Goal: Transaction & Acquisition: Purchase product/service

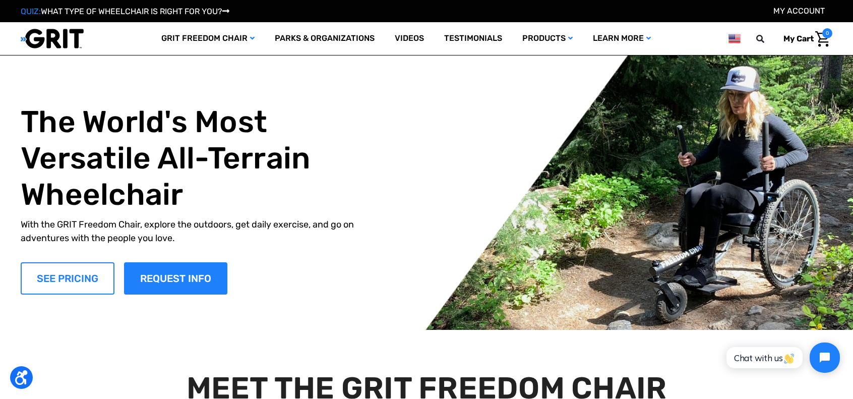
click at [92, 273] on link "SEE PRICING" at bounding box center [68, 278] width 94 height 32
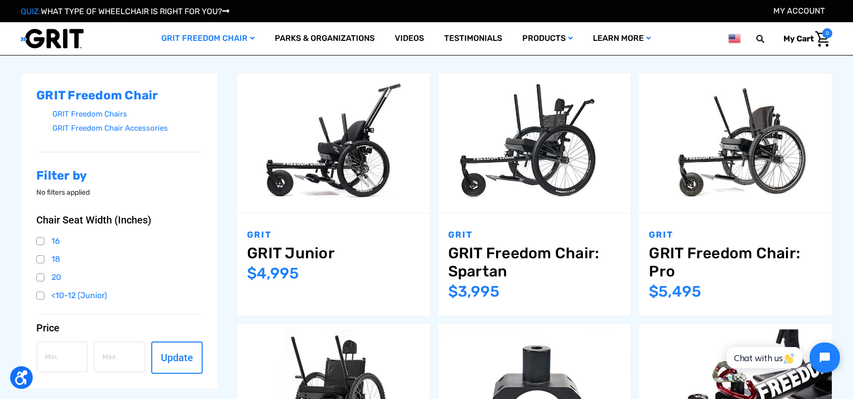
scroll to position [159, 0]
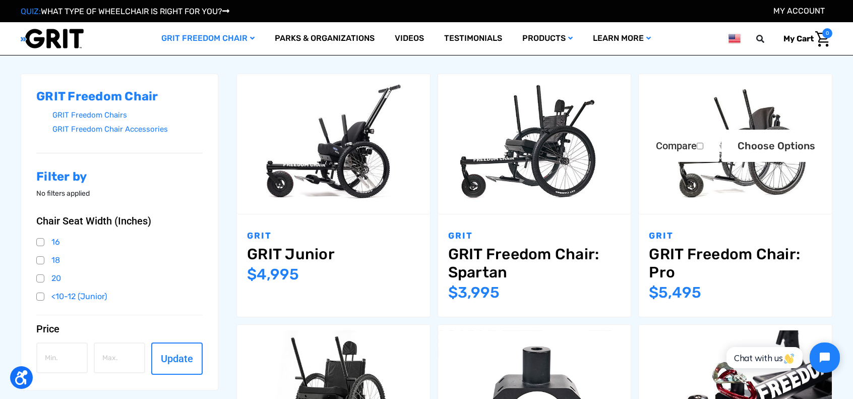
click at [716, 251] on link "GRIT Freedom Chair: Pro" at bounding box center [735, 263] width 173 height 36
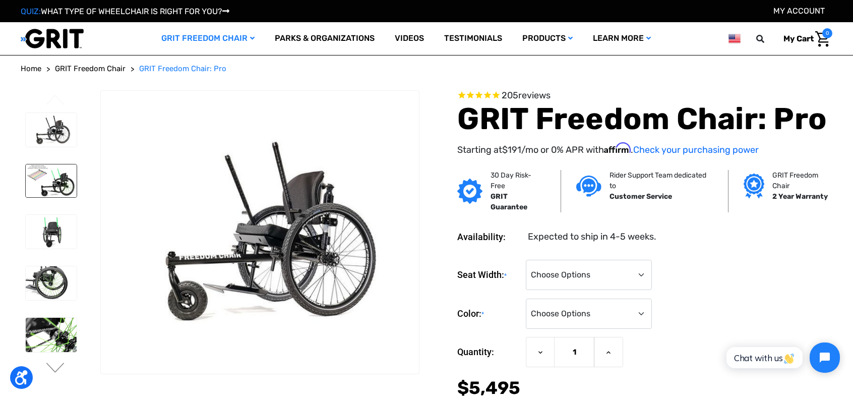
click at [57, 187] on img at bounding box center [51, 180] width 51 height 33
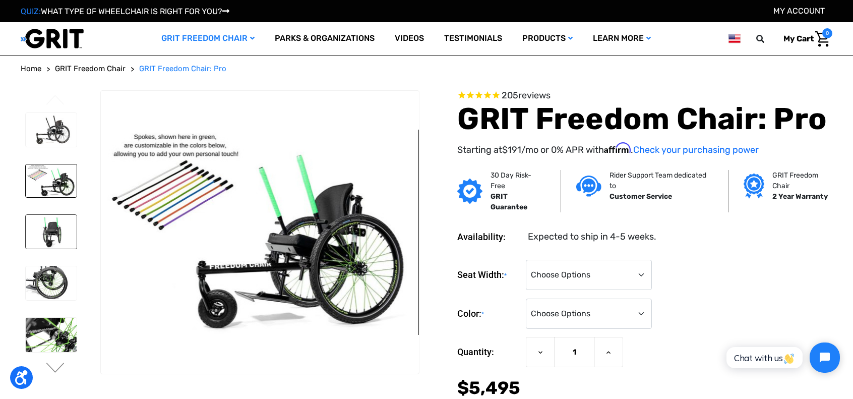
click at [58, 242] on img at bounding box center [51, 232] width 51 height 34
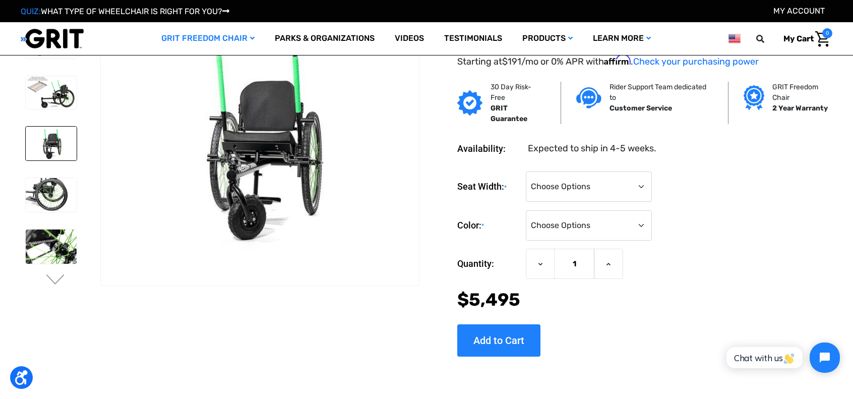
scroll to position [30, 0]
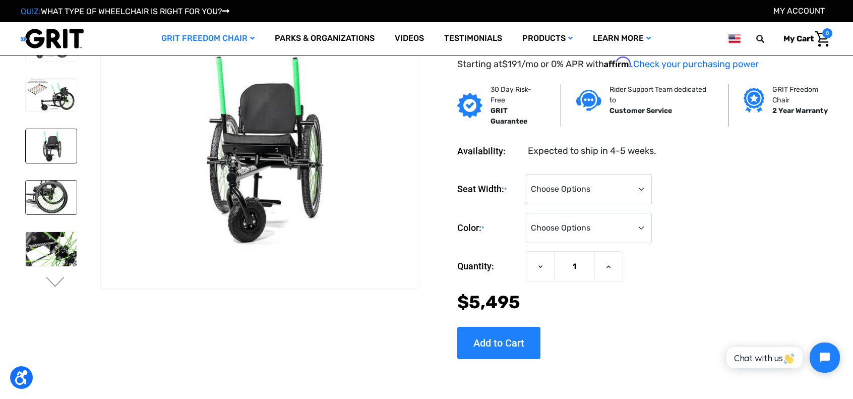
click at [54, 203] on img at bounding box center [51, 198] width 51 height 34
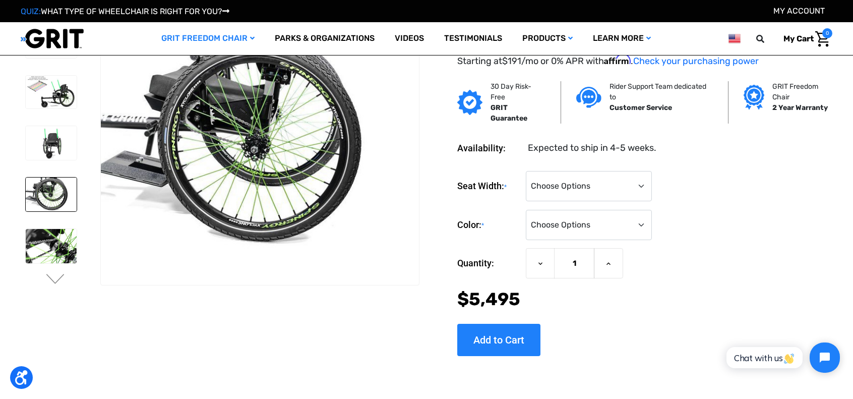
scroll to position [35, 0]
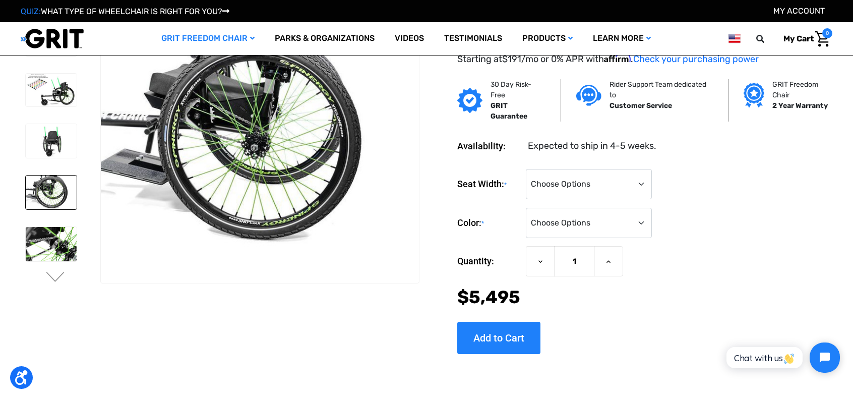
click at [447, 83] on div "30 Day Risk-Free GRIT Guarantee Rider Support Team dedicated to Customer Servic…" at bounding box center [629, 100] width 413 height 42
click at [53, 280] on button "Next" at bounding box center [55, 278] width 21 height 12
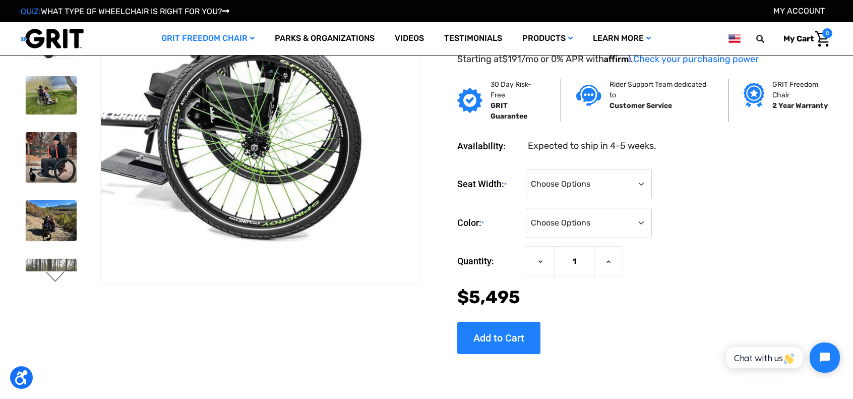
scroll to position [0, 0]
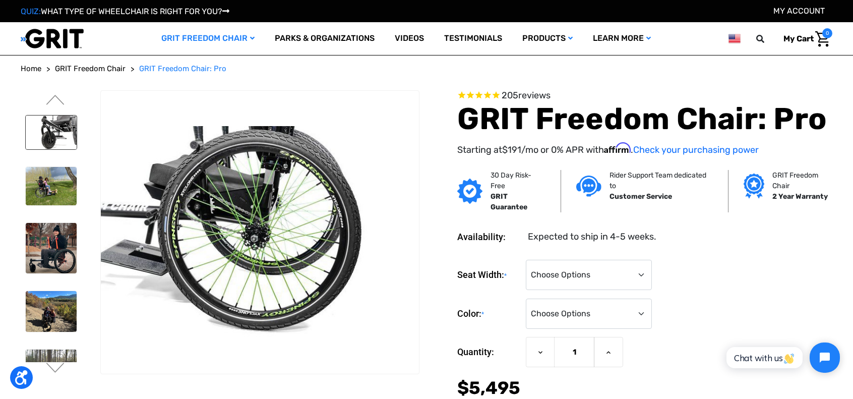
click at [56, 141] on img at bounding box center [51, 133] width 51 height 34
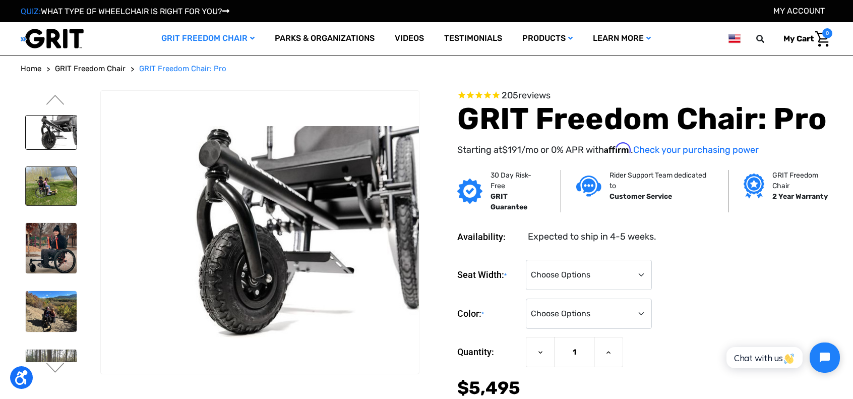
click at [45, 180] on img at bounding box center [51, 186] width 51 height 38
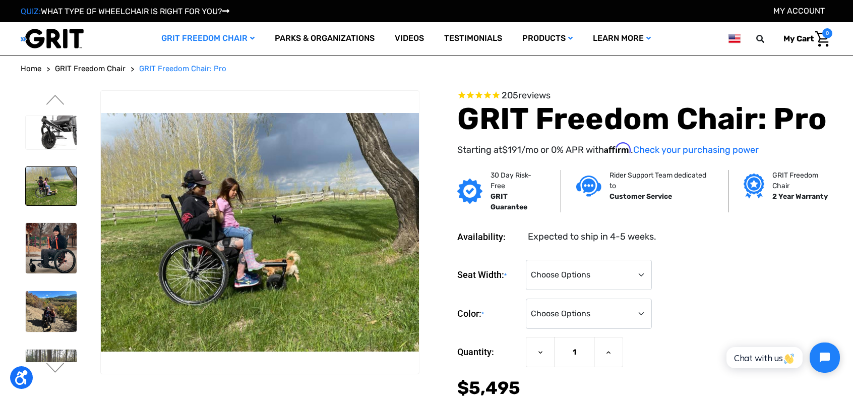
click at [53, 182] on img at bounding box center [51, 186] width 51 height 38
click at [48, 239] on img at bounding box center [51, 248] width 51 height 51
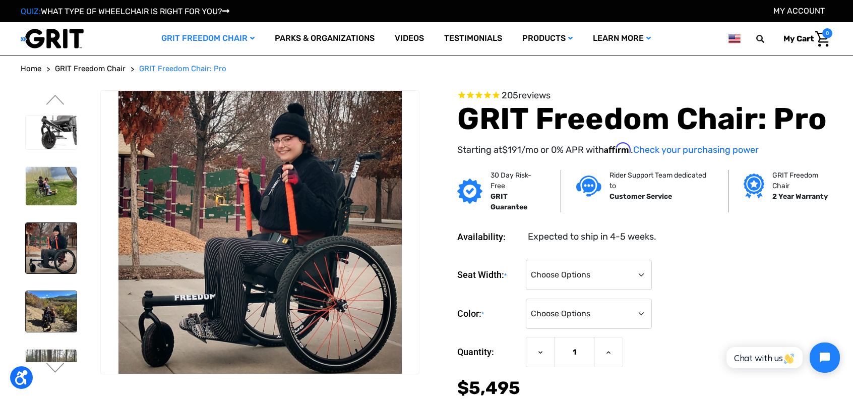
click at [50, 297] on img at bounding box center [51, 311] width 51 height 41
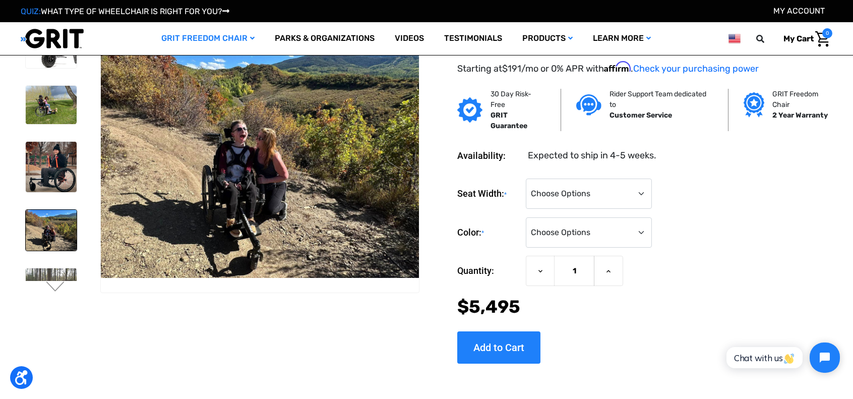
scroll to position [26, 0]
click at [56, 286] on button "Next" at bounding box center [55, 287] width 21 height 12
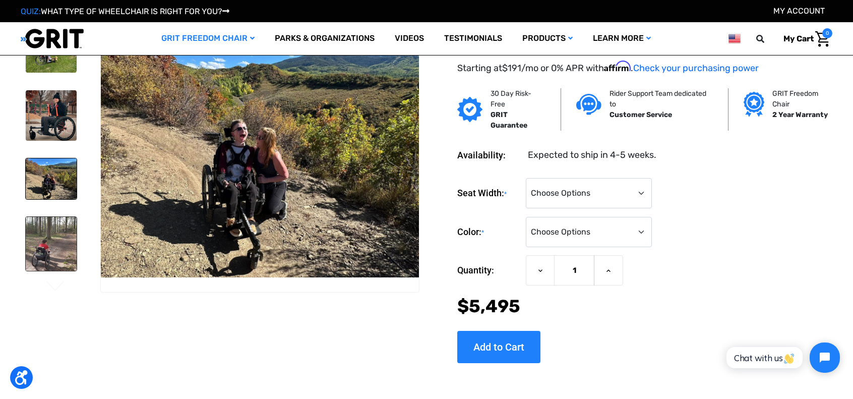
click at [51, 243] on img at bounding box center [51, 244] width 51 height 54
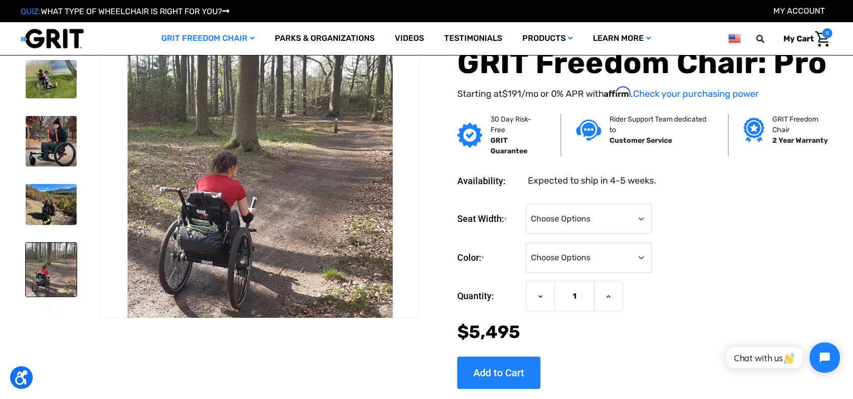
scroll to position [0, 0]
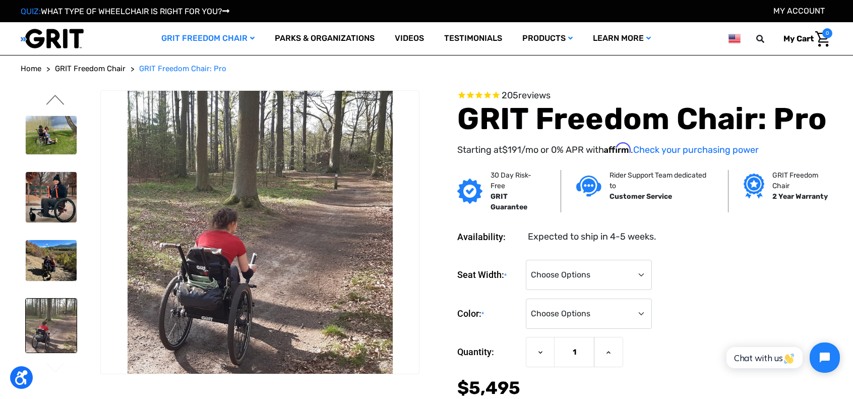
click at [52, 101] on button "Previous" at bounding box center [55, 101] width 21 height 12
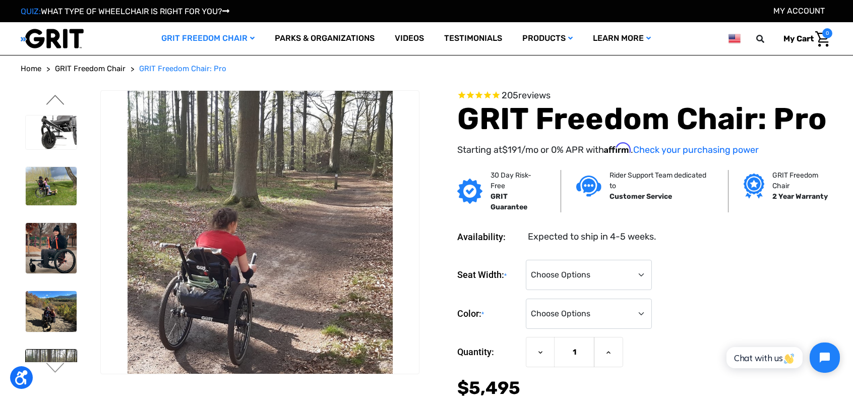
click at [52, 101] on button "Previous" at bounding box center [55, 101] width 21 height 12
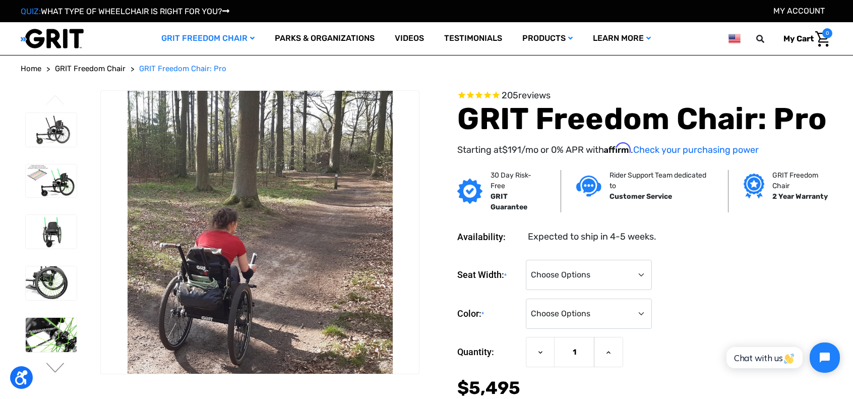
click at [52, 101] on button "Previous" at bounding box center [55, 101] width 21 height 12
click at [57, 145] on img at bounding box center [51, 130] width 51 height 34
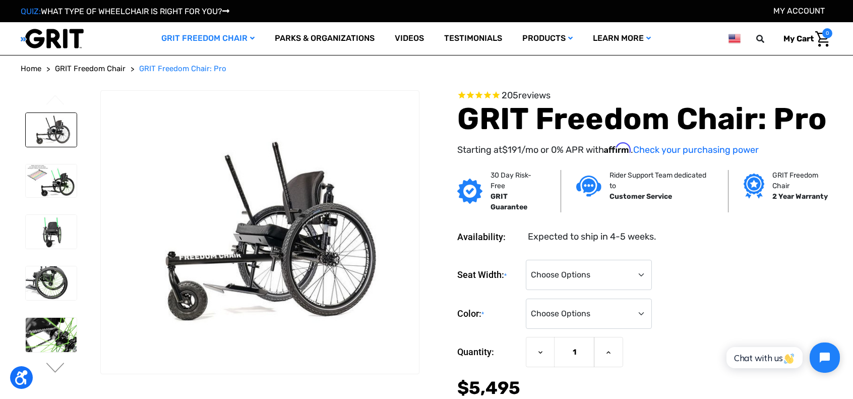
click at [57, 145] on img at bounding box center [51, 130] width 51 height 34
click at [578, 271] on select "Choose Options 16" 18" 20"" at bounding box center [589, 275] width 126 height 30
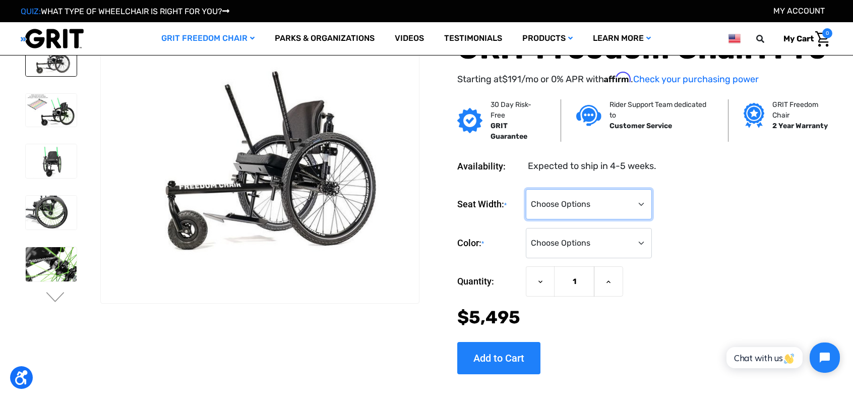
scroll to position [28, 0]
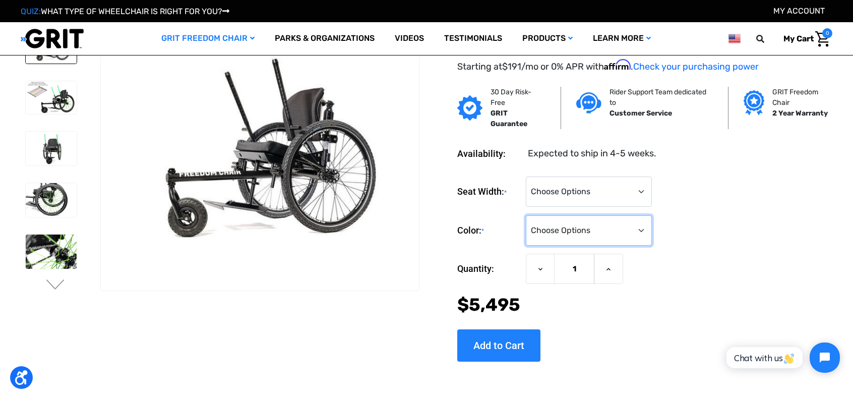
click at [585, 230] on select "Choose Options Black Blue Green Orange Pink Purple Red White Yellow" at bounding box center [589, 230] width 126 height 30
click at [586, 233] on select "Choose Options Black Blue Green Orange Pink Purple Red White Yellow" at bounding box center [589, 230] width 126 height 30
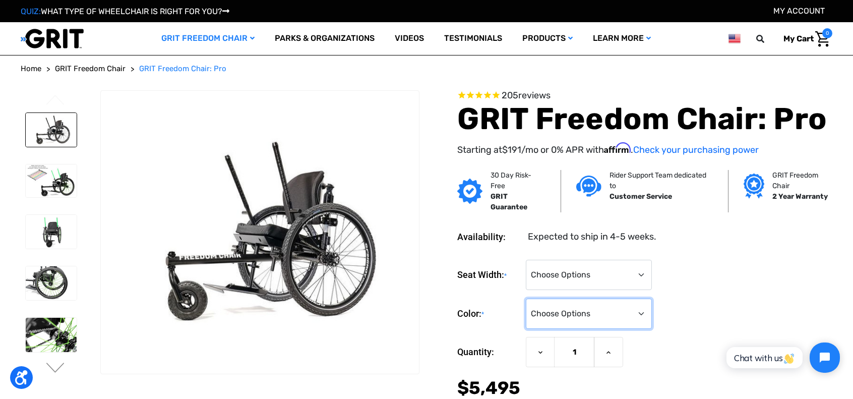
scroll to position [1, 0]
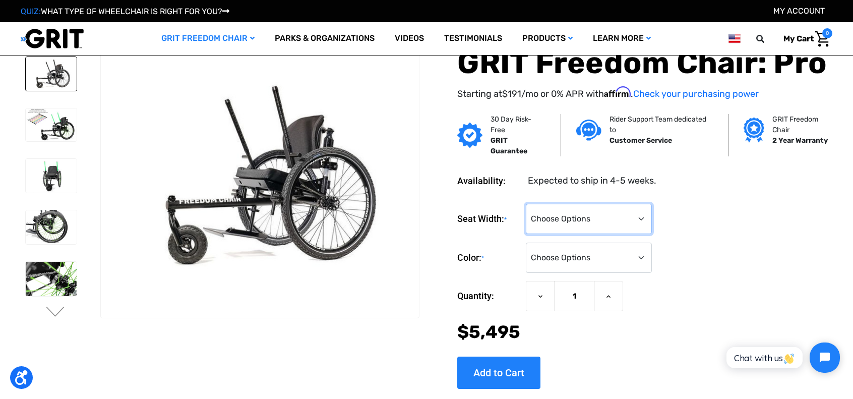
click at [593, 222] on select "Choose Options 16" 18" 20"" at bounding box center [589, 219] width 126 height 30
click at [692, 259] on div "Color: * Choose Options Black Blue Green Orange Pink Purple Red White Yellow" at bounding box center [644, 258] width 375 height 31
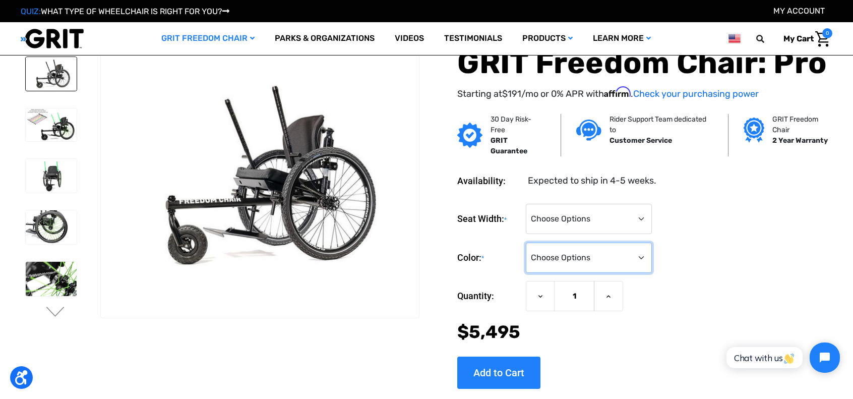
click at [626, 259] on select "Choose Options Black Blue Green Orange Pink Purple Red White Yellow" at bounding box center [589, 258] width 126 height 30
click at [756, 285] on div "Quantity: Decrease Quantity of GRIT Freedom Chair: Pro 1 Increase Quantity of G…" at bounding box center [644, 296] width 375 height 31
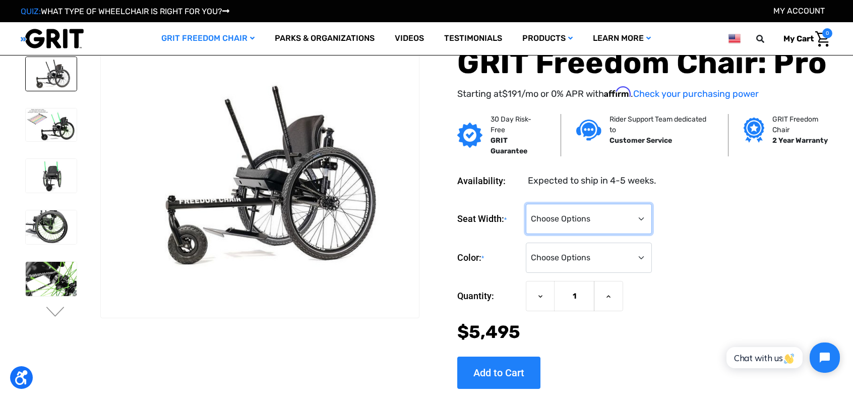
click at [624, 222] on select "Choose Options 16" 18" 20"" at bounding box center [589, 219] width 126 height 30
click at [625, 223] on select "Choose Options 16" 18" 20"" at bounding box center [589, 219] width 126 height 30
click at [681, 241] on div "Seat Width: * Choose Options 16" 18" 20" Color: * Choose Options Black Blue Gre…" at bounding box center [644, 239] width 375 height 70
click at [610, 224] on select "Choose Options 16" 18" 20"" at bounding box center [589, 219] width 126 height 30
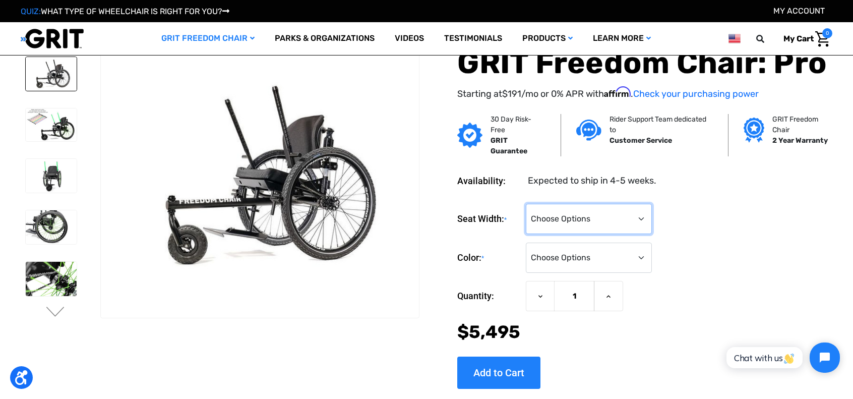
select select "325"
click at [526, 204] on select "Choose Options 16" 18" 20"" at bounding box center [589, 219] width 126 height 30
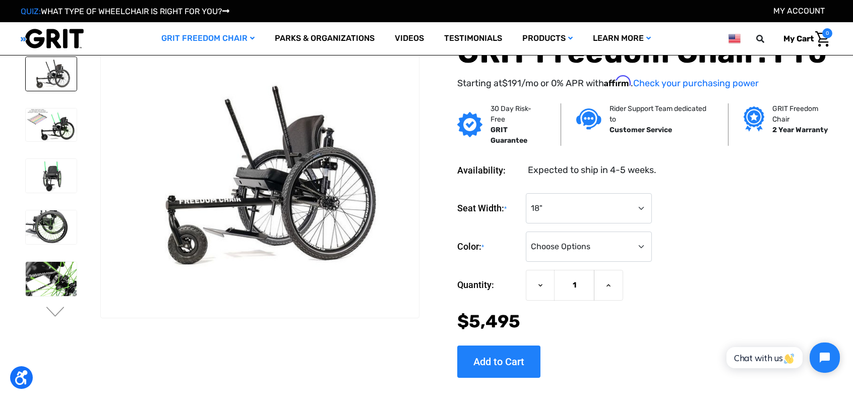
click at [604, 264] on form "Seat Width: * Choose Options 16" 18" 20" Color: * Choose Options Black Blue Gre…" at bounding box center [644, 264] width 375 height 142
click at [605, 253] on select "Choose Options Black Blue Green Orange Pink Purple Red White Yellow" at bounding box center [589, 247] width 126 height 30
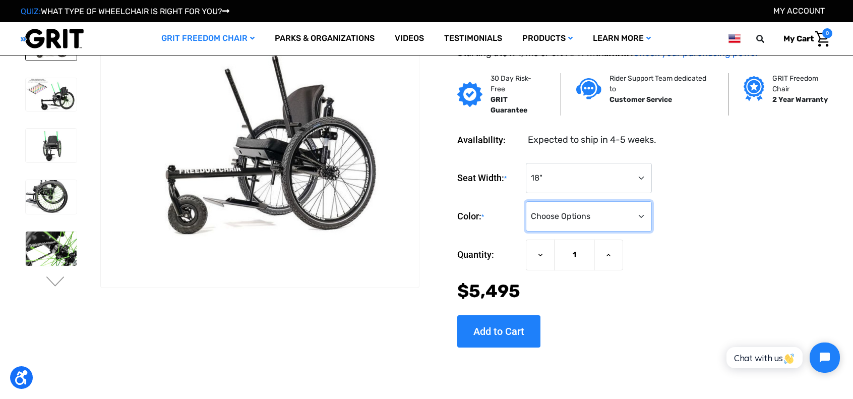
scroll to position [34, 0]
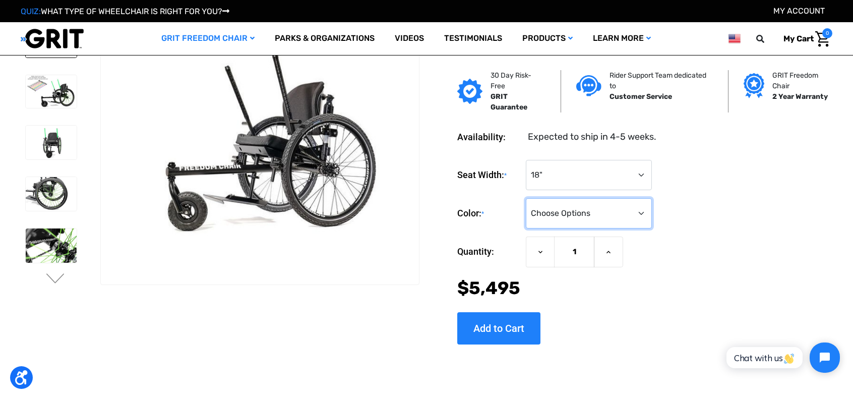
click at [609, 205] on select "Choose Options Black Blue Green Orange Pink Purple Red White Yellow" at bounding box center [589, 213] width 126 height 30
click at [62, 276] on button "Next" at bounding box center [55, 279] width 21 height 12
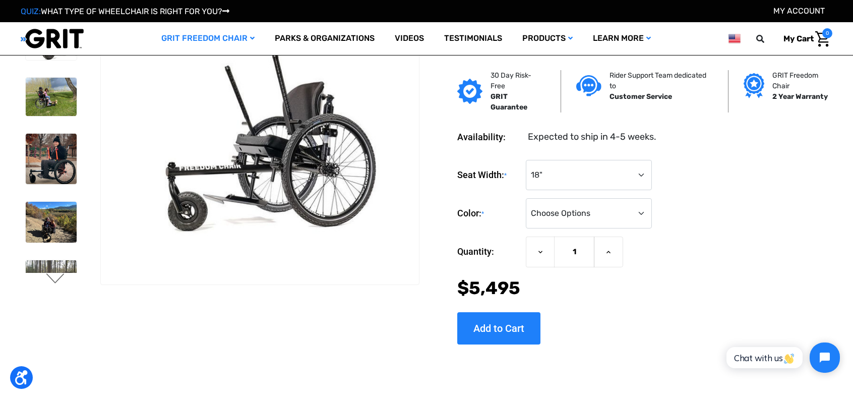
click at [62, 276] on button "Next" at bounding box center [55, 279] width 21 height 12
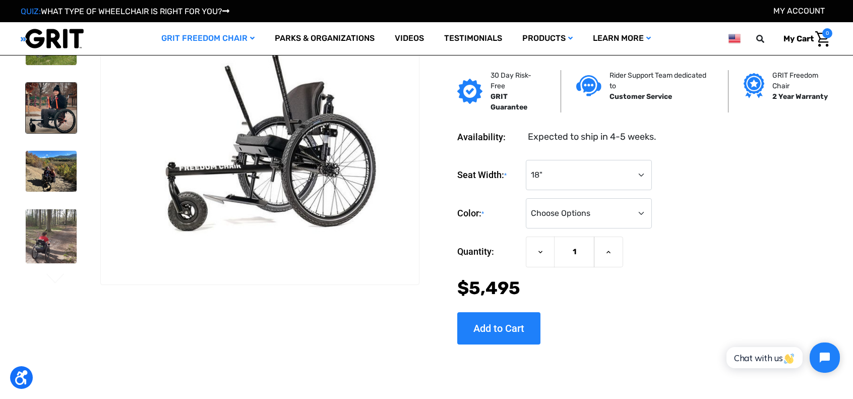
click at [71, 124] on img at bounding box center [51, 108] width 51 height 51
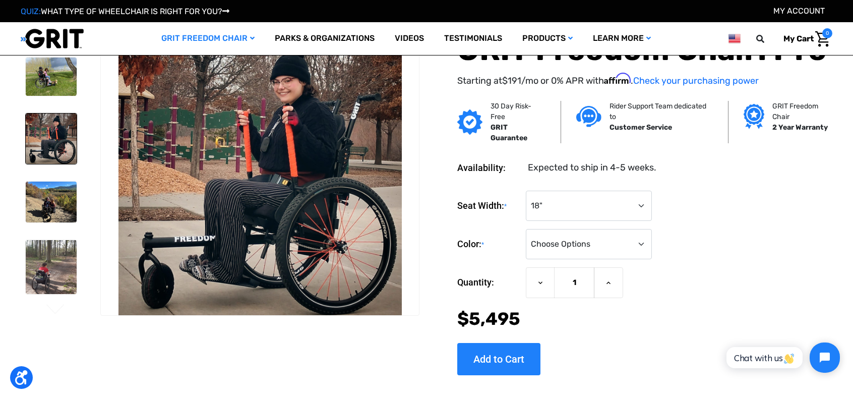
scroll to position [4, 0]
click at [49, 191] on img at bounding box center [51, 201] width 51 height 41
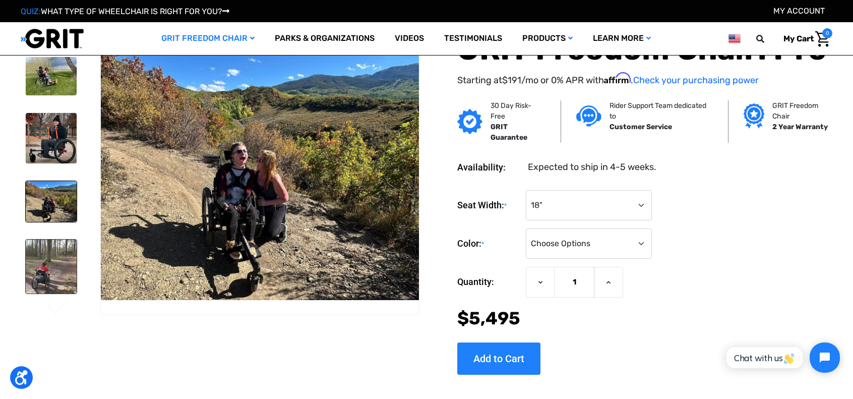
click at [54, 244] on img at bounding box center [51, 267] width 51 height 54
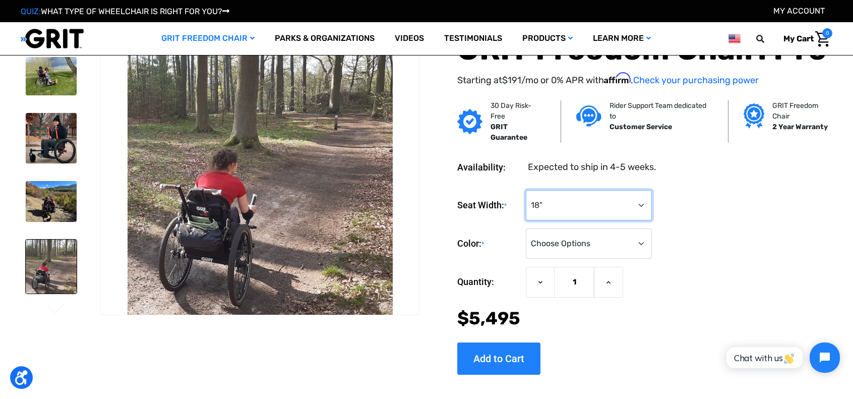
click at [538, 204] on select "Choose Options 16" 18" 20"" at bounding box center [589, 205] width 126 height 30
click at [691, 261] on form "Seat Width: * Choose Options 16" 18" 20" Color: * Choose Options Black Blue Gre…" at bounding box center [644, 261] width 375 height 142
click at [593, 244] on select "Choose Options Black Blue Green Orange Pink Purple Red White Yellow" at bounding box center [589, 243] width 126 height 30
select select "327"
click at [526, 228] on select "Choose Options Black Blue Green Orange Pink Purple Red White Yellow" at bounding box center [589, 243] width 126 height 30
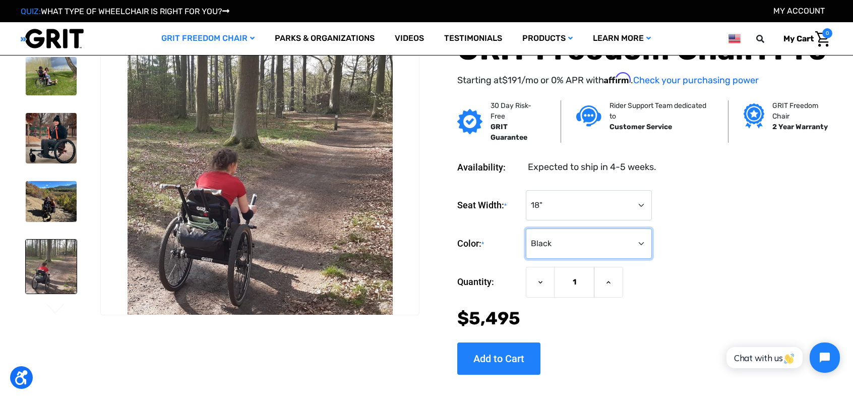
click at [566, 257] on select "Choose Options Black Blue Green Orange Pink Purple Red White Yellow" at bounding box center [589, 243] width 126 height 30
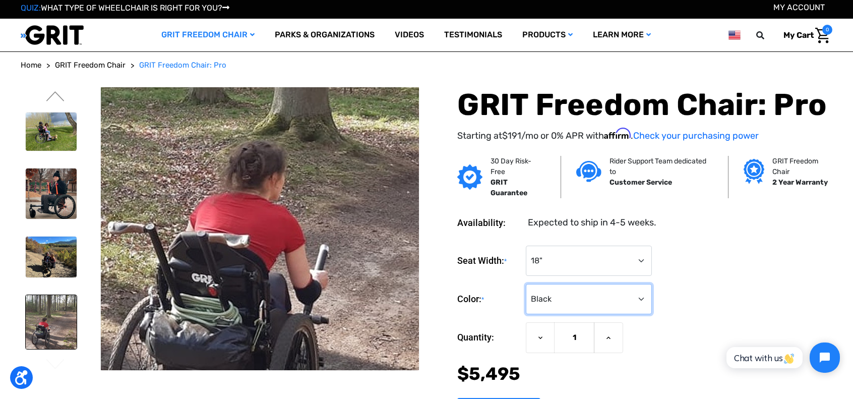
scroll to position [0, 0]
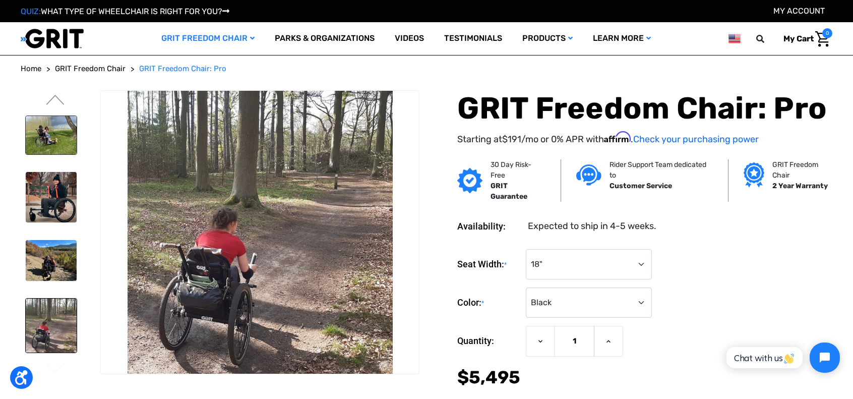
click at [49, 137] on img at bounding box center [51, 135] width 51 height 38
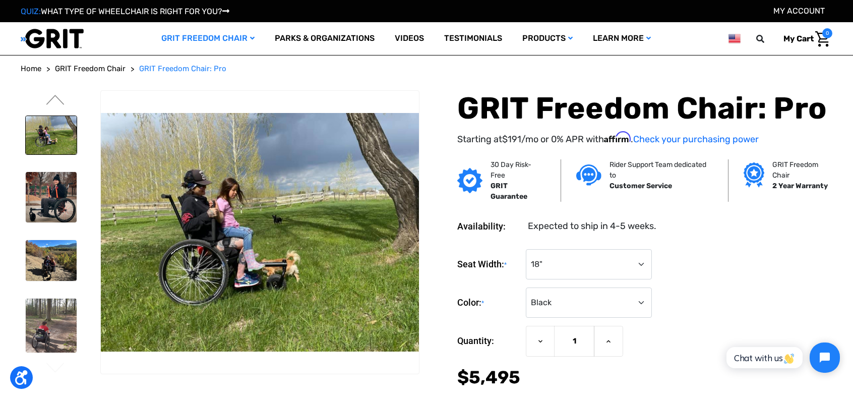
click at [49, 157] on div at bounding box center [51, 83] width 60 height 560
click at [53, 206] on img at bounding box center [51, 197] width 51 height 51
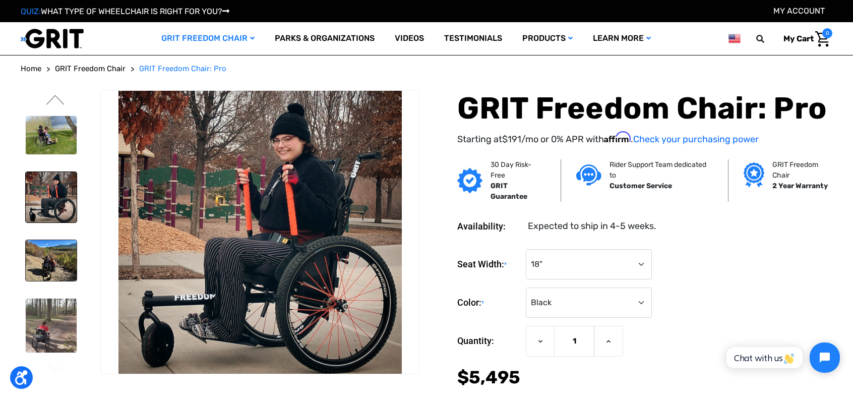
click at [59, 246] on img at bounding box center [51, 260] width 51 height 41
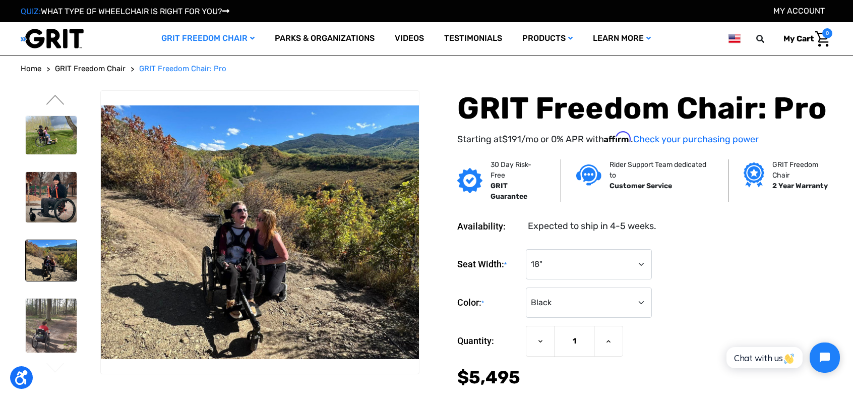
click at [64, 286] on div at bounding box center [51, 83] width 60 height 560
click at [70, 313] on img at bounding box center [51, 326] width 51 height 54
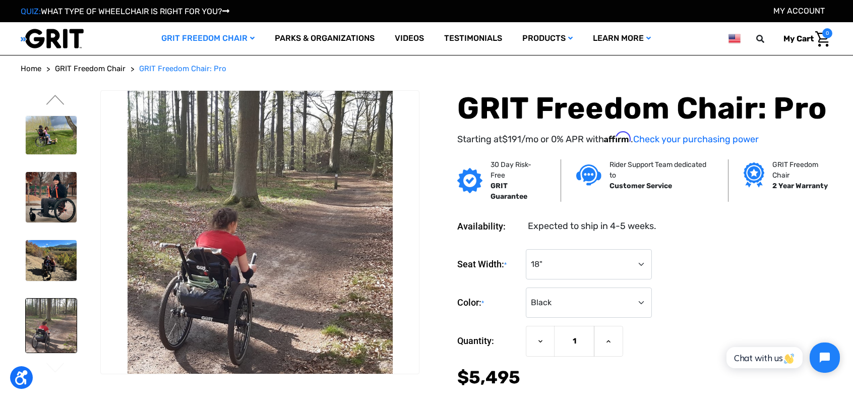
click at [62, 92] on ul "Previous" at bounding box center [61, 235] width 80 height 290
click at [55, 99] on button "Previous" at bounding box center [55, 101] width 21 height 12
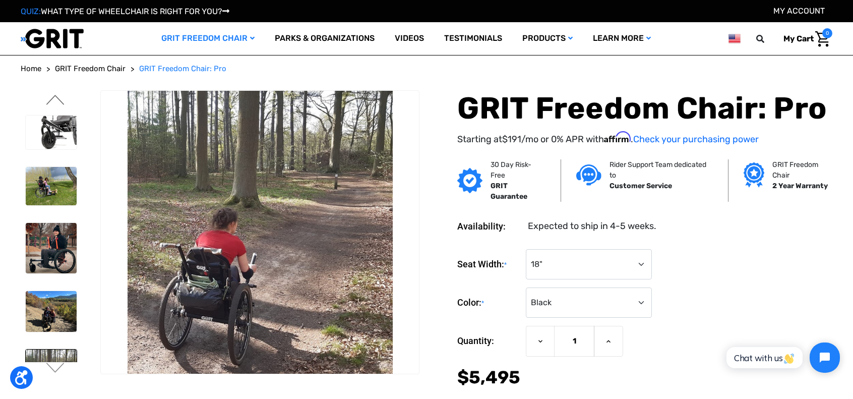
click at [55, 99] on button "Previous" at bounding box center [55, 101] width 21 height 12
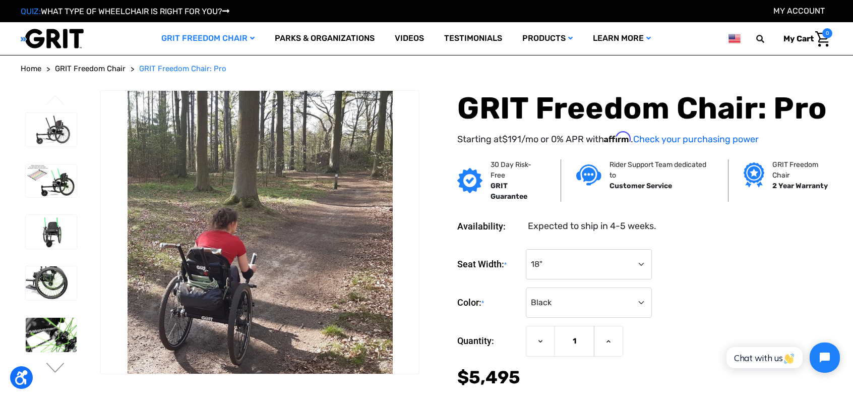
click at [55, 99] on button "Previous" at bounding box center [55, 101] width 21 height 12
click at [47, 214] on link at bounding box center [51, 231] width 52 height 35
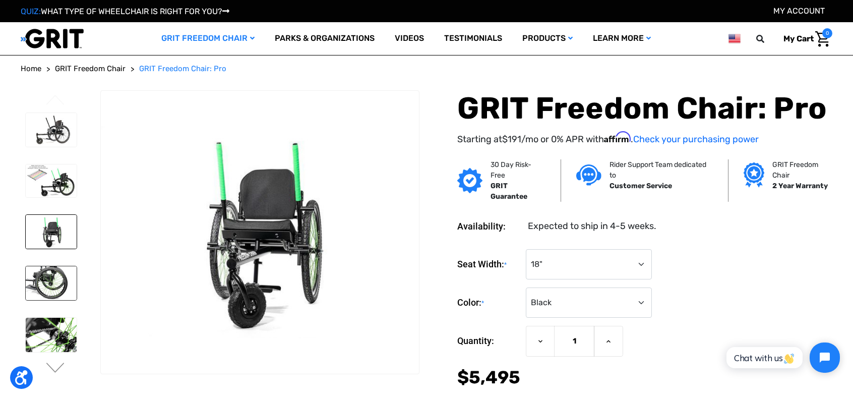
click at [53, 277] on img at bounding box center [51, 283] width 51 height 34
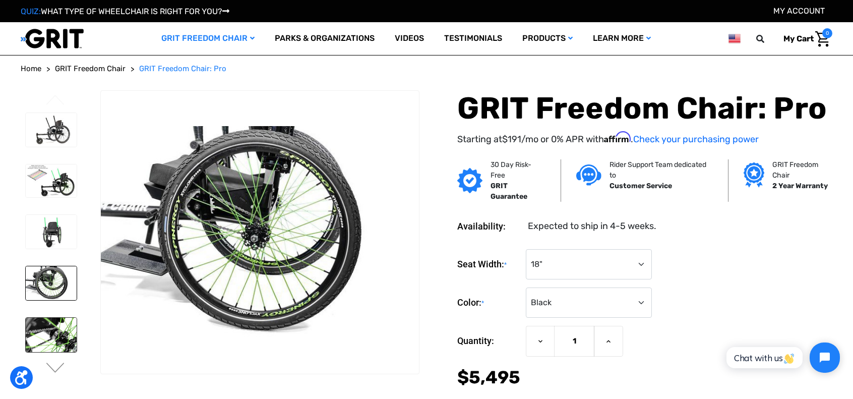
click at [46, 317] on link at bounding box center [51, 334] width 52 height 35
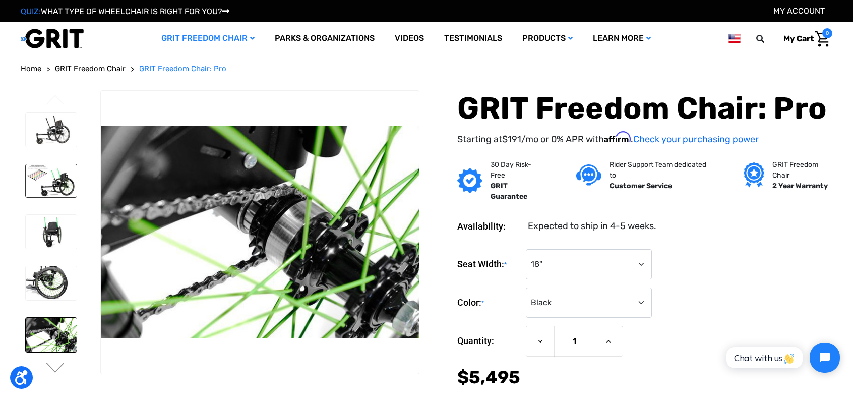
click at [46, 174] on img at bounding box center [51, 180] width 51 height 33
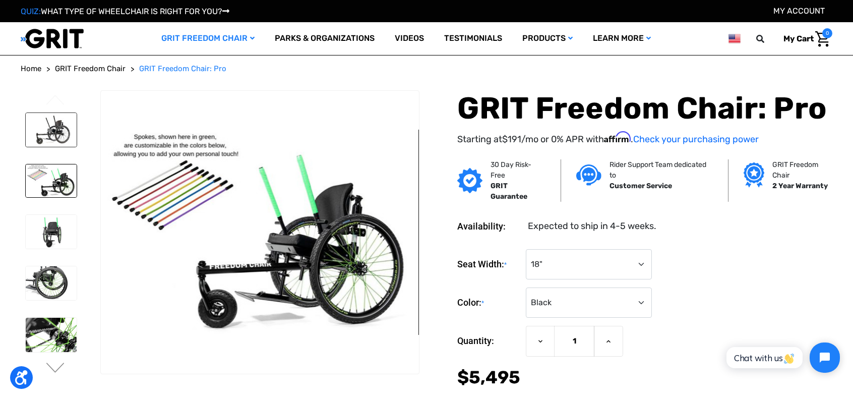
click at [52, 124] on img at bounding box center [51, 130] width 51 height 34
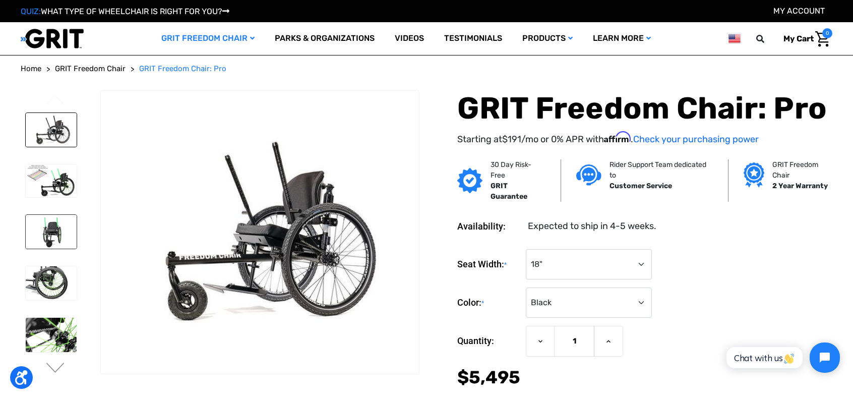
scroll to position [3, 0]
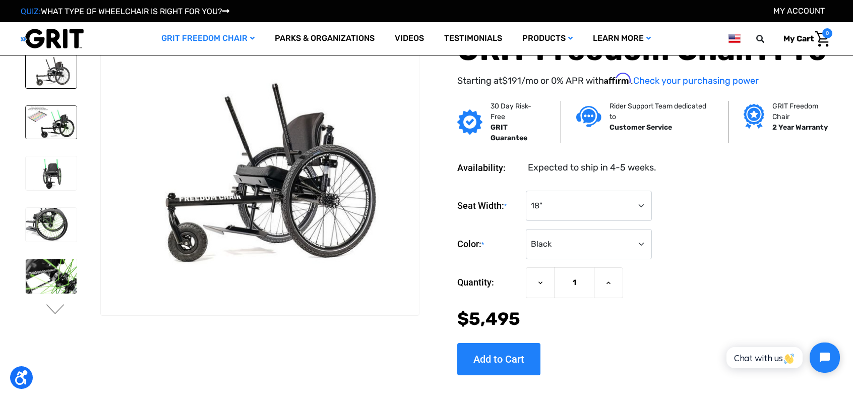
click at [56, 136] on img at bounding box center [51, 122] width 51 height 33
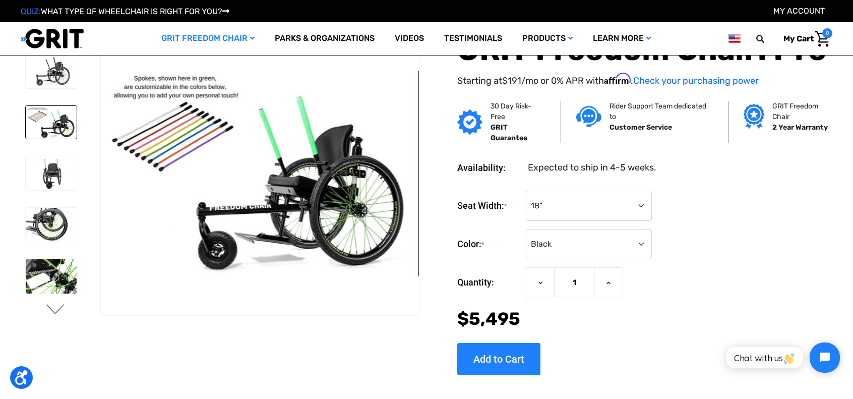
click at [57, 310] on button "Next" at bounding box center [55, 310] width 21 height 12
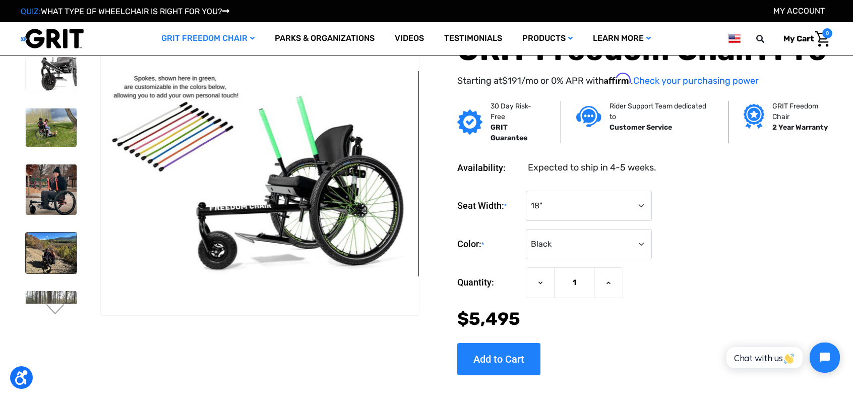
click at [62, 254] on img at bounding box center [51, 253] width 51 height 41
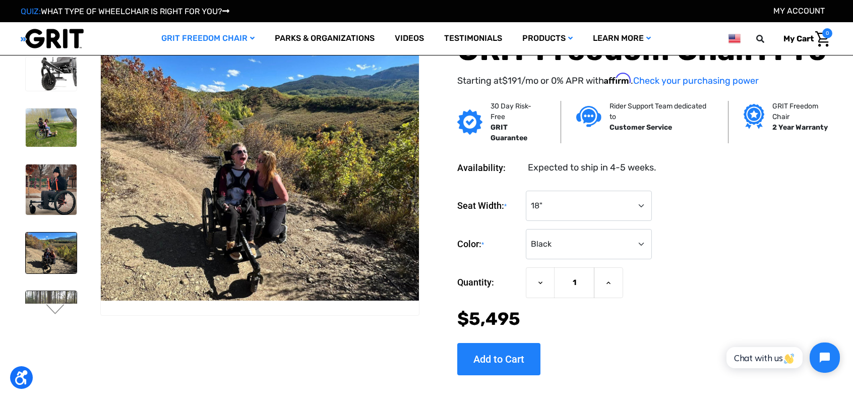
click at [63, 291] on img at bounding box center [51, 318] width 51 height 54
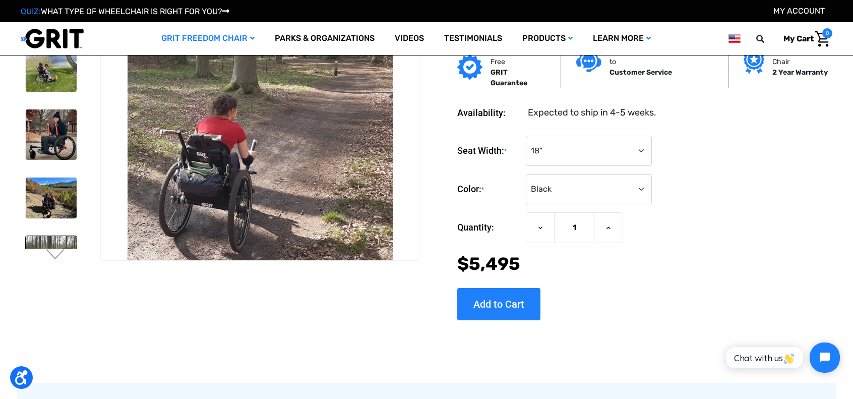
scroll to position [60, 0]
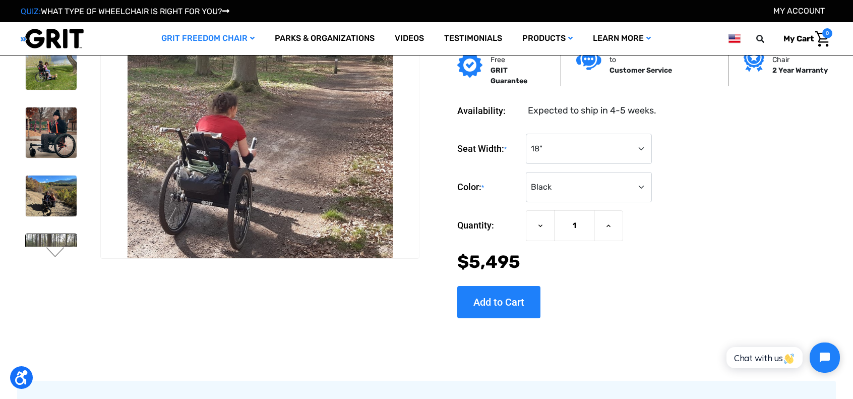
click at [52, 261] on ul "Previous" at bounding box center [61, 120] width 80 height 290
click at [52, 260] on ul "Previous" at bounding box center [61, 120] width 80 height 290
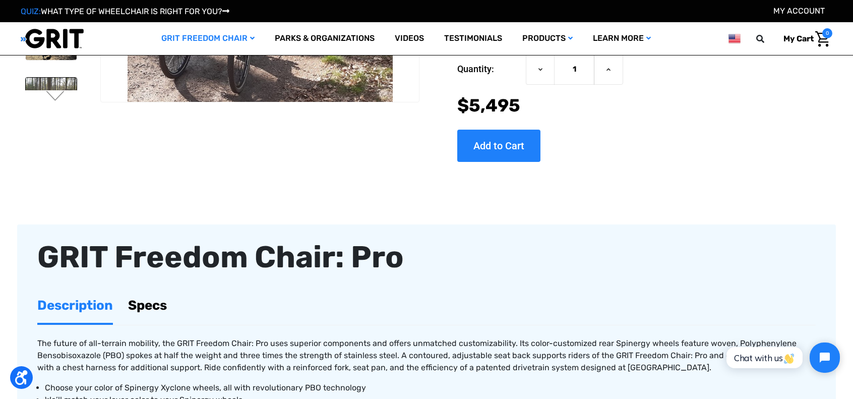
scroll to position [0, 0]
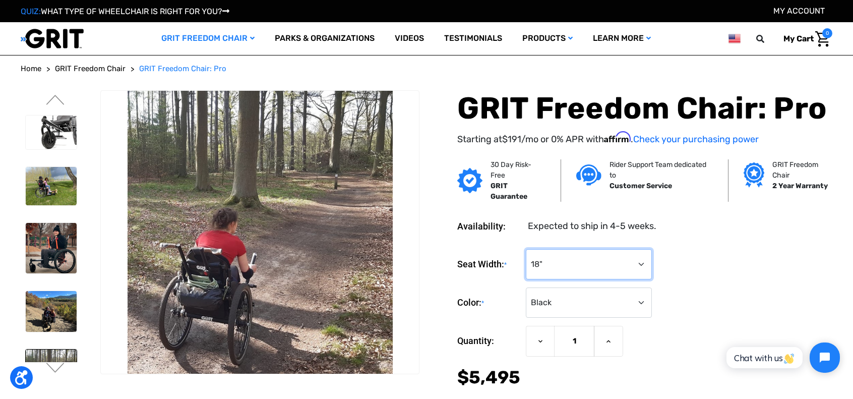
click at [598, 252] on select "Choose Options 16" 18" 20"" at bounding box center [589, 264] width 126 height 30
click at [720, 280] on div "Seat Width: * Choose Options 16" 18" 20" Color: * Choose Options Black Blue Gre…" at bounding box center [644, 284] width 375 height 70
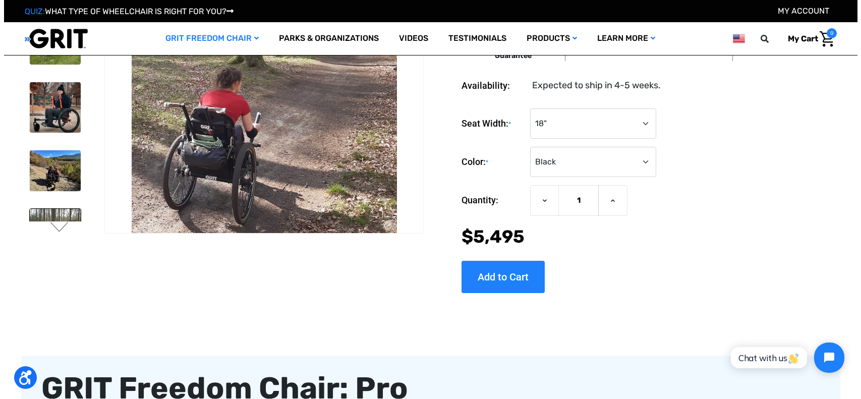
scroll to position [124, 0]
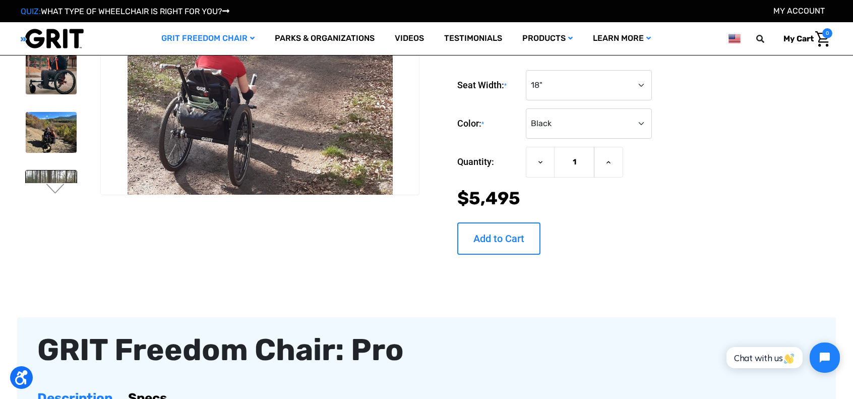
click at [533, 223] on input "Add to Cart" at bounding box center [498, 238] width 83 height 32
type input "Add to Cart"
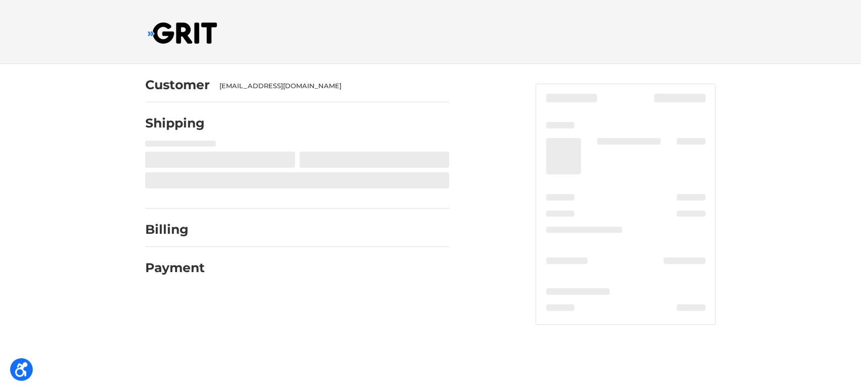
select select "US"
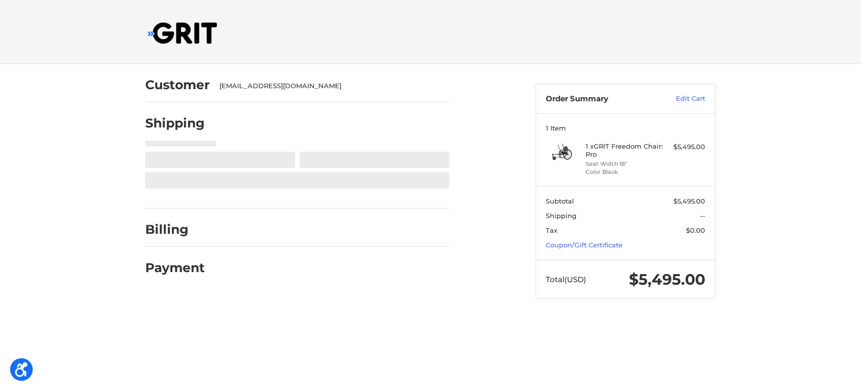
select select "MI"
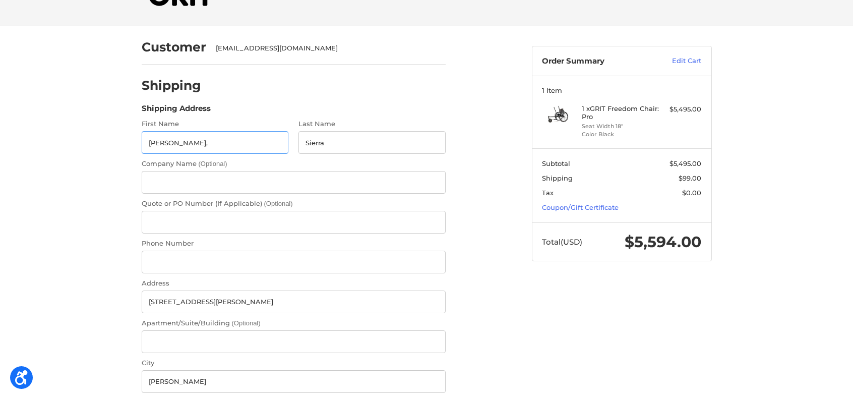
scroll to position [42, 0]
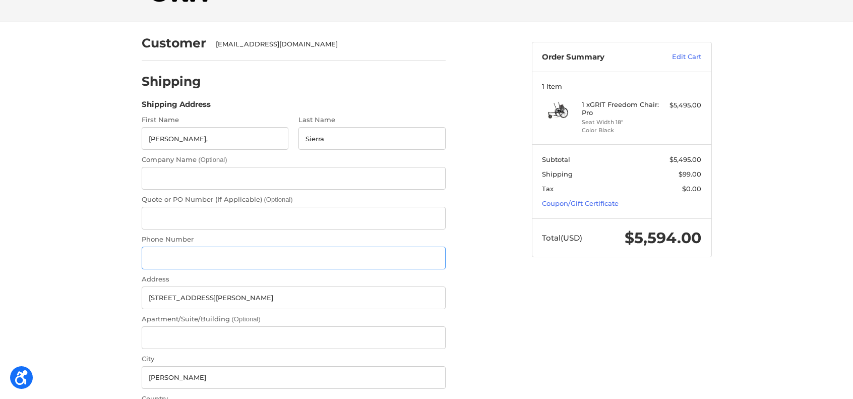
click at [175, 253] on input "Phone Number" at bounding box center [294, 258] width 304 height 23
type input "8109231502"
click at [200, 140] on input "Yenshaw," at bounding box center [215, 138] width 147 height 23
type input "Y"
type input "Jason"
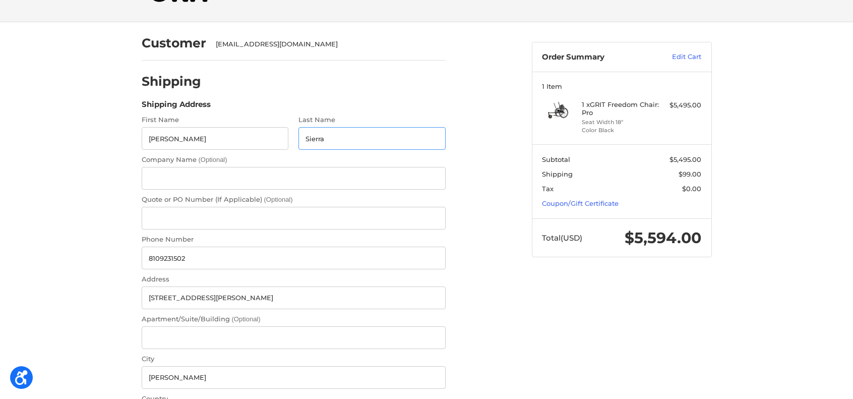
click at [331, 142] on input "Sierra" at bounding box center [372, 138] width 147 height 23
drag, startPoint x: 343, startPoint y: 143, endPoint x: 280, endPoint y: 125, distance: 65.6
click at [280, 125] on div "First Name Jason Last Name Sierra Company Name (Optional) Quote or PO Number (I…" at bounding box center [294, 294] width 314 height 359
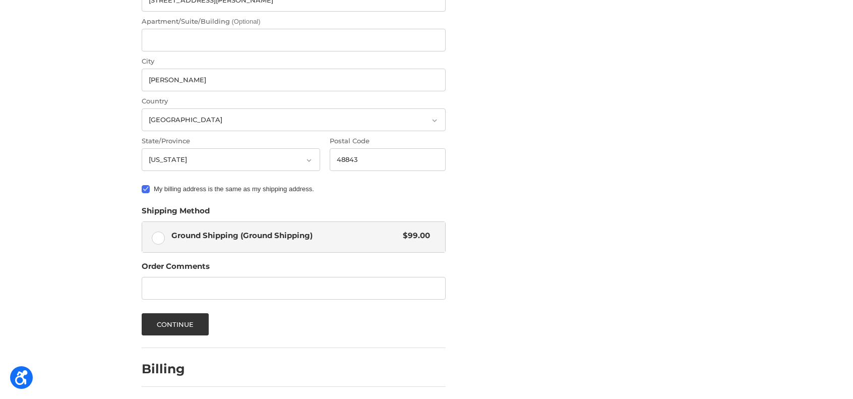
scroll to position [340, 0]
type input "Norwood"
click at [159, 235] on label "Ground Shipping (Ground Shipping) $99.00" at bounding box center [293, 236] width 303 height 30
click at [143, 222] on input "Ground Shipping (Ground Shipping) $99.00" at bounding box center [142, 221] width 1 height 1
radio input "true"
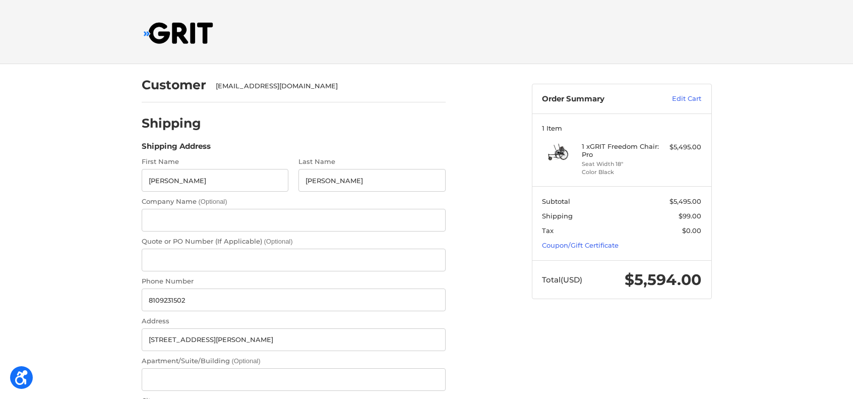
scroll to position [373, 0]
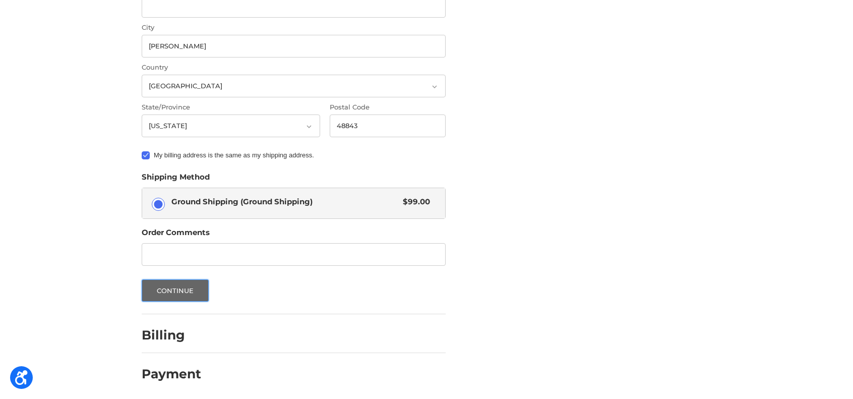
click at [172, 291] on button "Continue" at bounding box center [176, 290] width 68 height 22
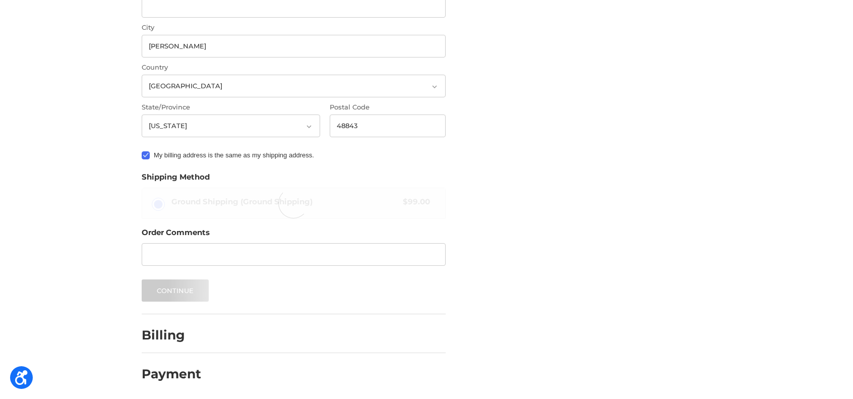
scroll to position [0, 0]
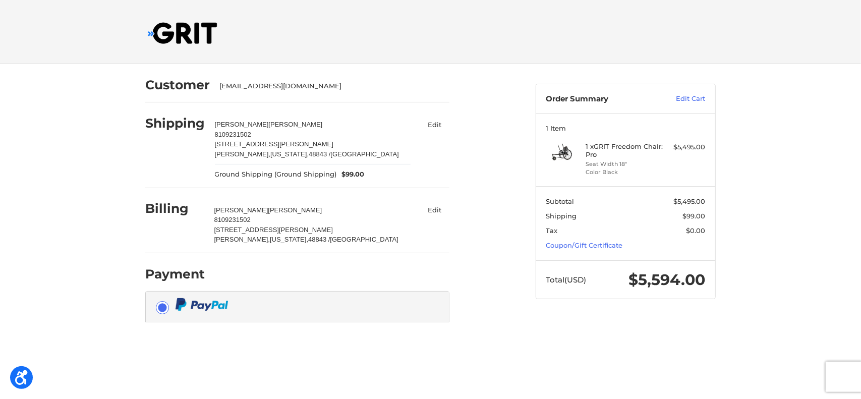
click at [438, 204] on button "Edit" at bounding box center [434, 210] width 29 height 15
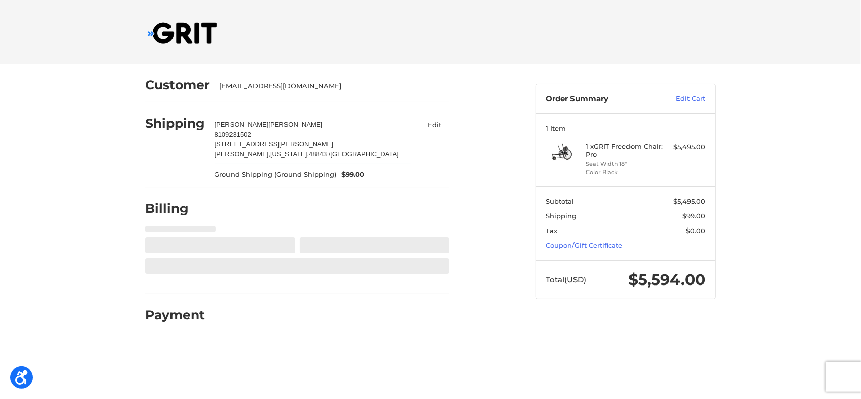
select select "US"
select select "MI"
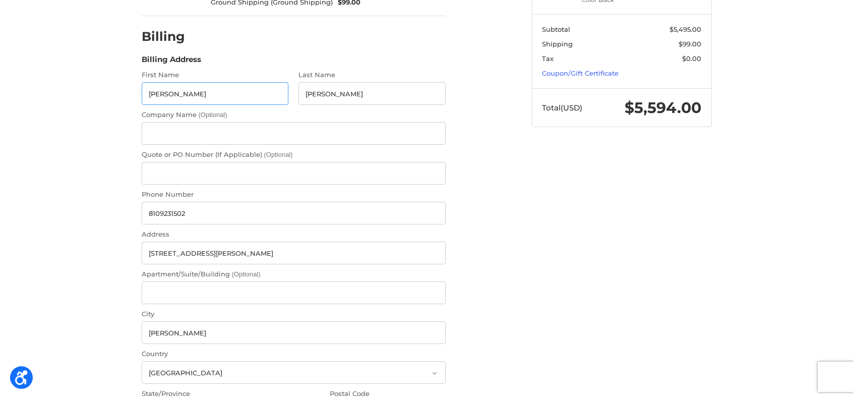
scroll to position [187, 0]
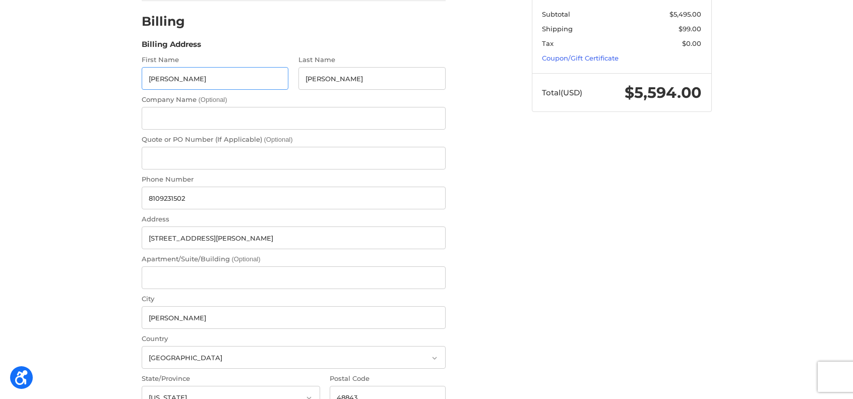
click at [211, 79] on input "Jason" at bounding box center [215, 78] width 147 height 23
type input "Sierra"
click at [344, 77] on input "Norwood" at bounding box center [372, 78] width 147 height 23
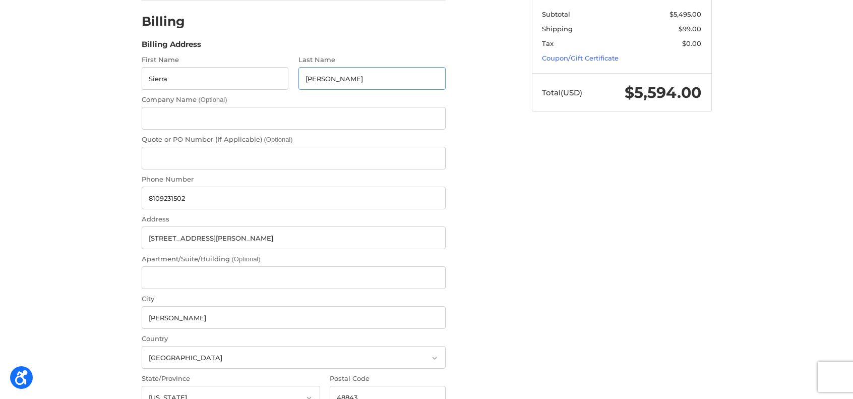
click at [344, 77] on input "Norwood" at bounding box center [372, 78] width 147 height 23
type input "Yenshaw"
click at [210, 207] on input "8109231502" at bounding box center [294, 198] width 304 height 23
click at [209, 239] on input "1501 Elijah Ln" at bounding box center [294, 237] width 304 height 23
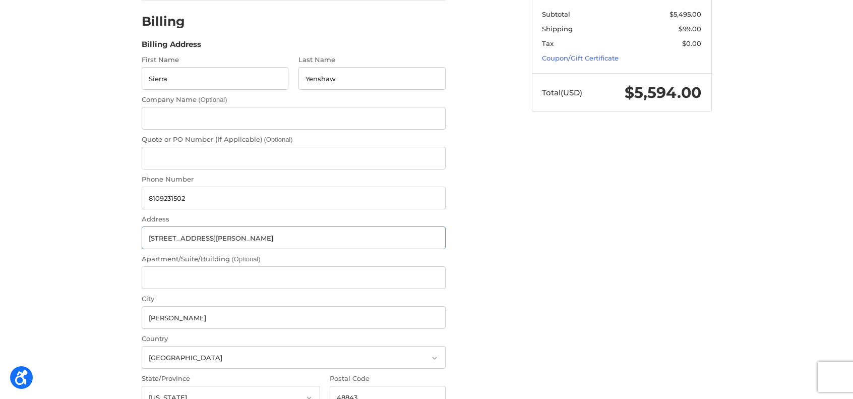
click at [209, 239] on input "1501 Elijah Ln" at bounding box center [294, 237] width 304 height 23
type input "4391 Lily Drive"
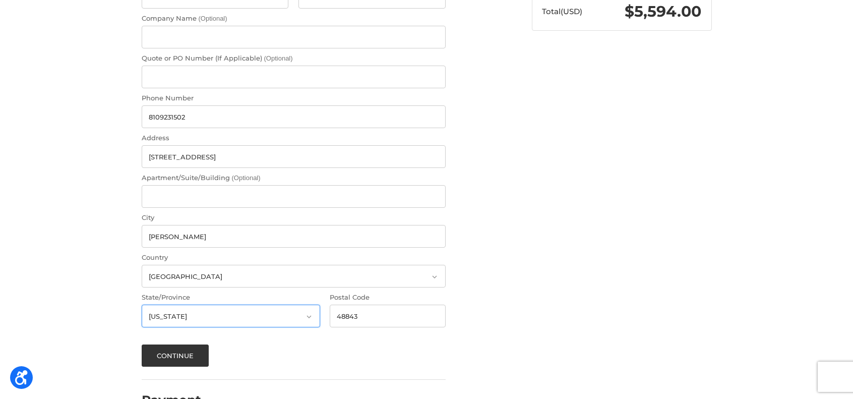
scroll to position [296, 0]
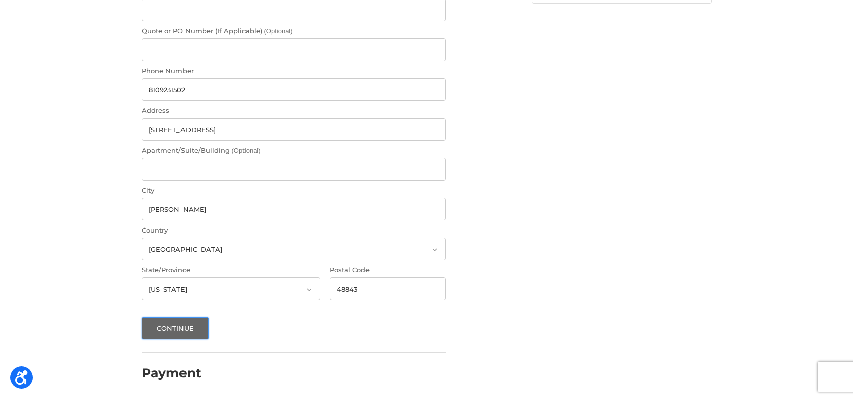
click at [183, 326] on button "Continue" at bounding box center [176, 328] width 68 height 22
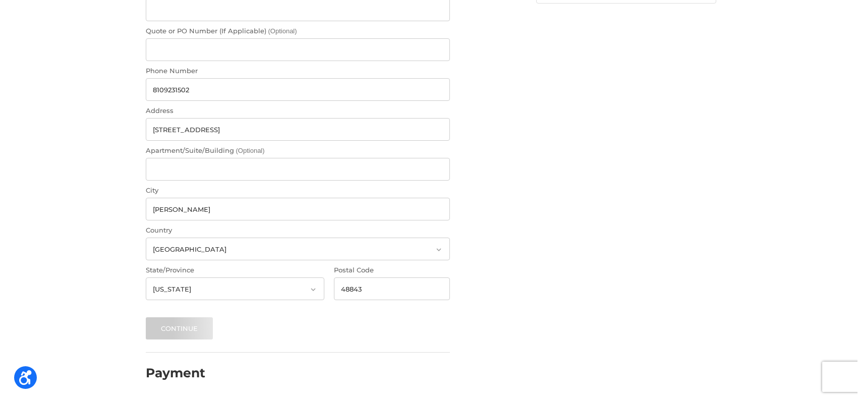
scroll to position [0, 0]
